Goal: Check status: Check status

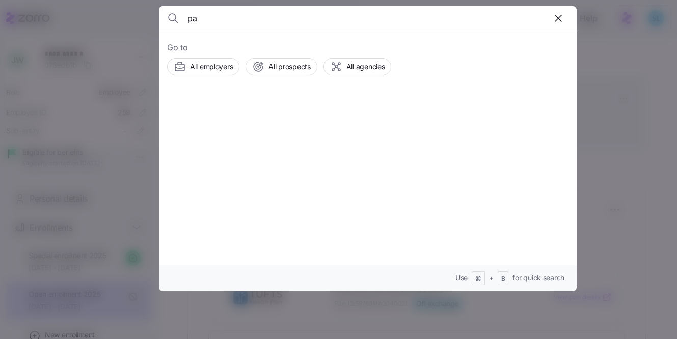
scroll to position [71, 0]
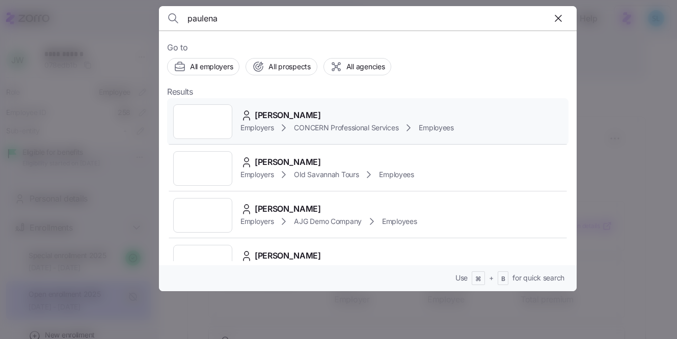
type input "paulena"
click at [317, 99] on div "[PERSON_NAME] Employers CONCERN Professional Services Employees" at bounding box center [367, 121] width 401 height 47
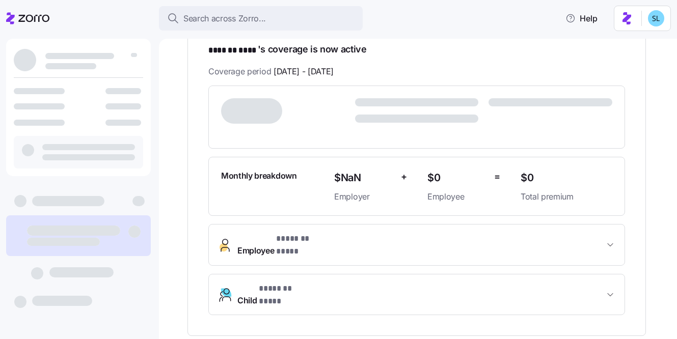
scroll to position [164, 0]
click at [452, 226] on button "Employee * ******* **** *" at bounding box center [417, 245] width 416 height 41
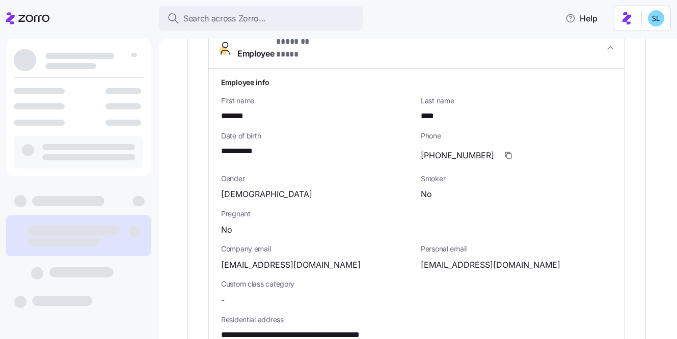
scroll to position [360, 0]
